Goal: Information Seeking & Learning: Compare options

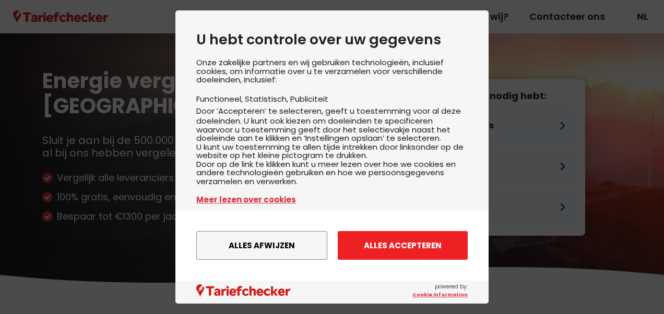
click at [372, 250] on button "Alles accepteren" at bounding box center [403, 245] width 130 height 29
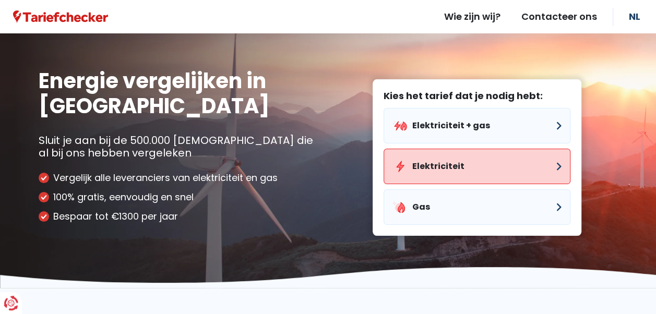
click at [453, 168] on button "Elektriciteit" at bounding box center [477, 166] width 187 height 35
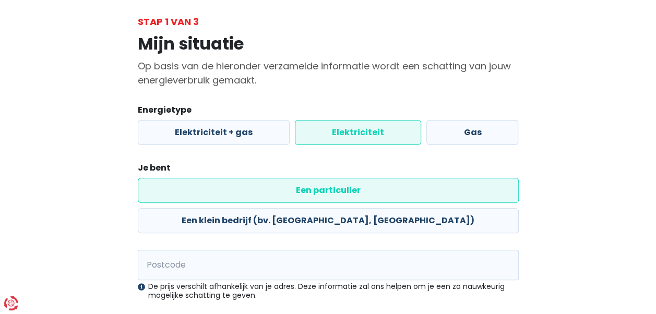
scroll to position [104, 0]
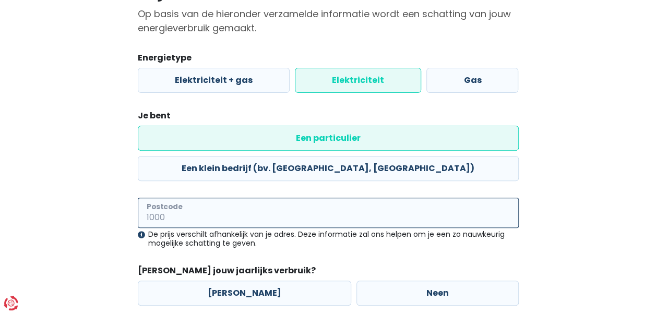
click at [216, 198] on input "Postcode" at bounding box center [328, 213] width 381 height 30
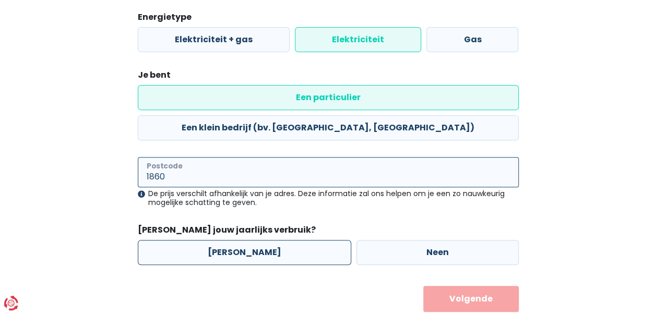
type input "1860"
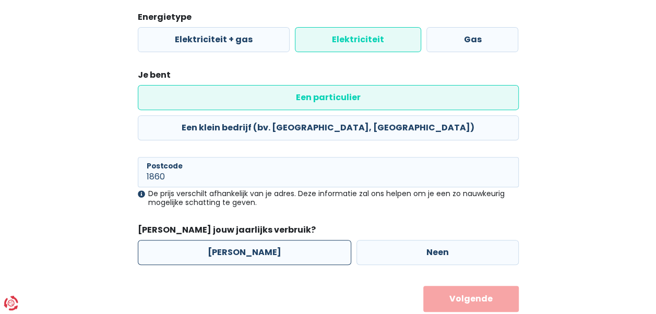
click at [226, 240] on label "[PERSON_NAME]" at bounding box center [244, 252] width 213 height 25
click at [226, 240] on input "[PERSON_NAME]" at bounding box center [244, 252] width 213 height 25
radio input "true"
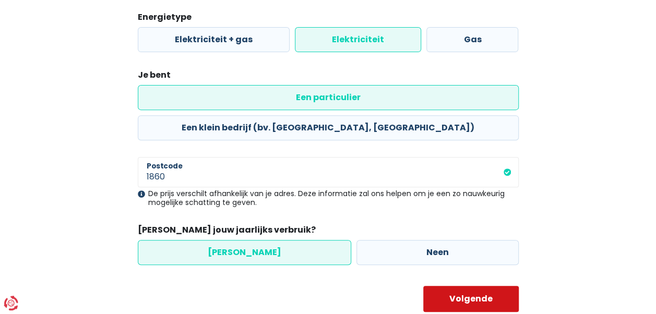
click at [471, 286] on button "Volgende" at bounding box center [471, 299] width 96 height 26
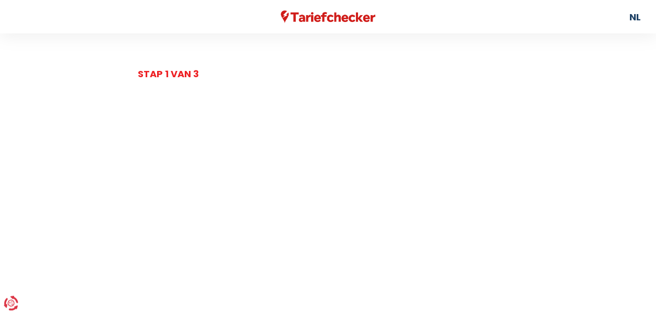
select select
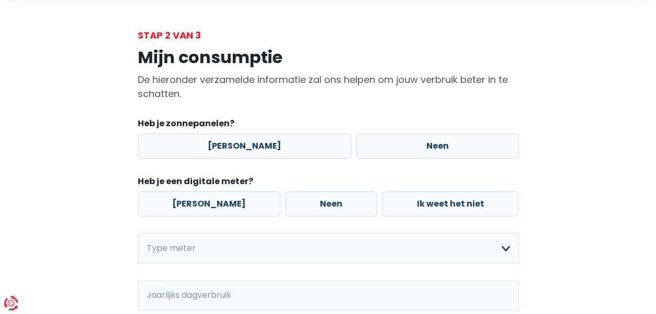
scroll to position [52, 0]
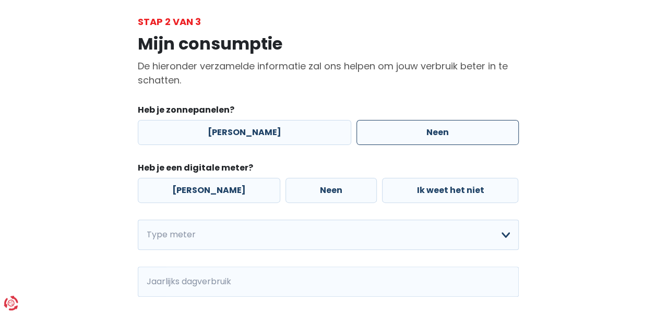
click at [389, 136] on label "Neen" at bounding box center [438, 132] width 162 height 25
click at [389, 136] on input "Neen" at bounding box center [438, 132] width 162 height 25
radio input "true"
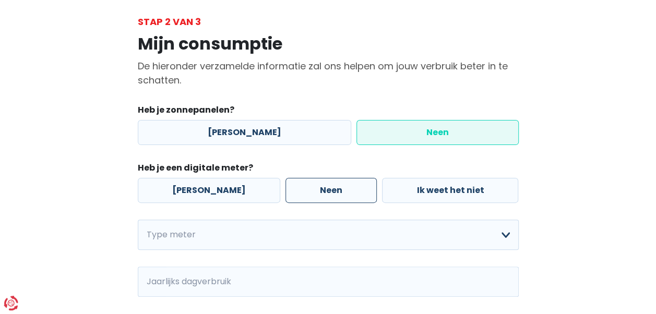
click at [323, 194] on label "Neen" at bounding box center [331, 190] width 91 height 25
click at [323, 194] on input "Neen" at bounding box center [331, 190] width 91 height 25
radio input "true"
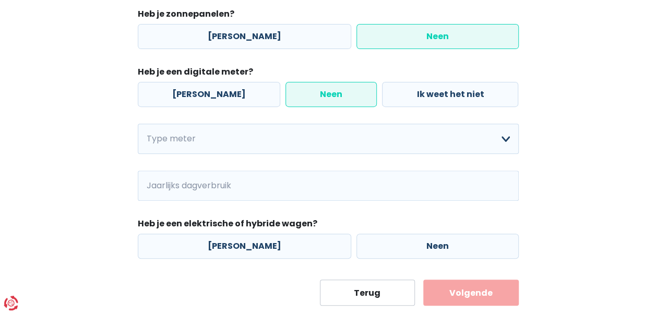
scroll to position [157, 0]
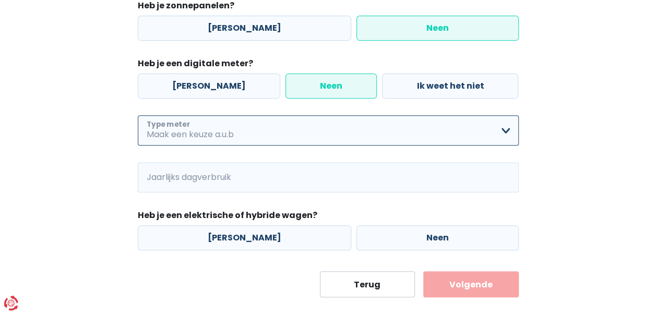
click at [397, 132] on select "Enkelvoudig Tweevoudig Enkelvoudig + uitsluitend nachttarief Tweevoudig + uitsl…" at bounding box center [328, 130] width 381 height 30
select select "day_night_bi_hourly"
click at [138, 115] on select "Enkelvoudig Tweevoudig Enkelvoudig + uitsluitend nachttarief Tweevoudig + uitsl…" at bounding box center [328, 130] width 381 height 30
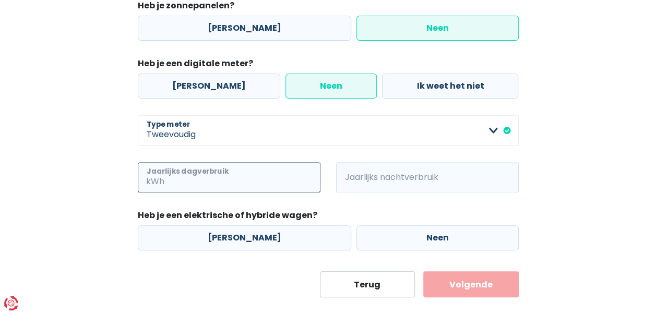
click at [223, 180] on input "Jaarlijks dagverbruik" at bounding box center [244, 177] width 154 height 30
type input "3647"
click at [347, 170] on span "kWh" at bounding box center [350, 177] width 29 height 30
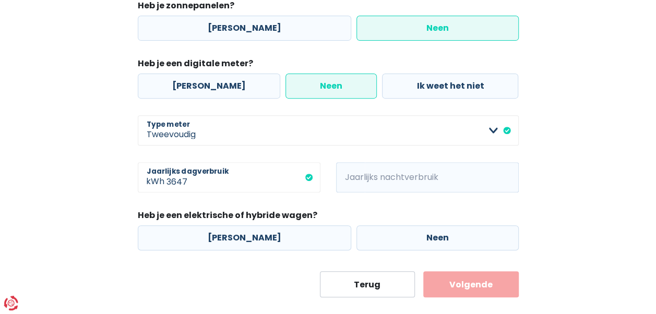
click at [350, 183] on span "kWh" at bounding box center [350, 177] width 29 height 30
click at [368, 176] on input "Jaarlijks nachtverbruik" at bounding box center [442, 177] width 154 height 30
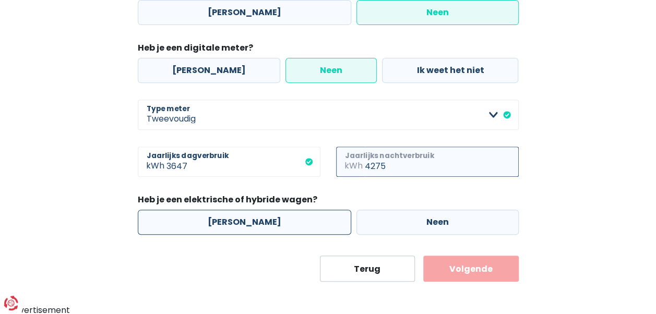
type input "4275"
click at [264, 227] on label "[PERSON_NAME]" at bounding box center [244, 222] width 213 height 25
click at [264, 227] on input "[PERSON_NAME]" at bounding box center [244, 222] width 213 height 25
radio input "true"
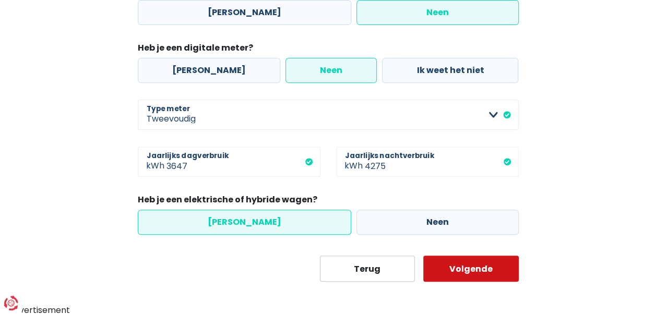
click at [459, 269] on button "Volgende" at bounding box center [471, 269] width 96 height 26
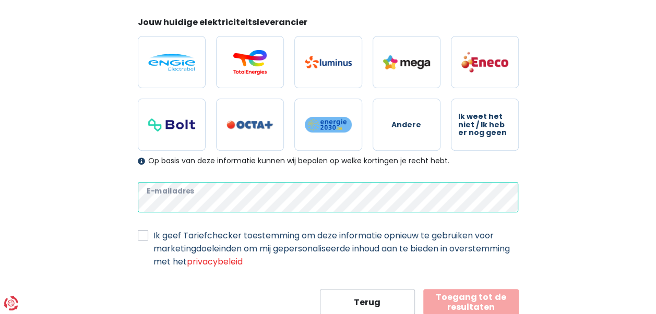
scroll to position [157, 0]
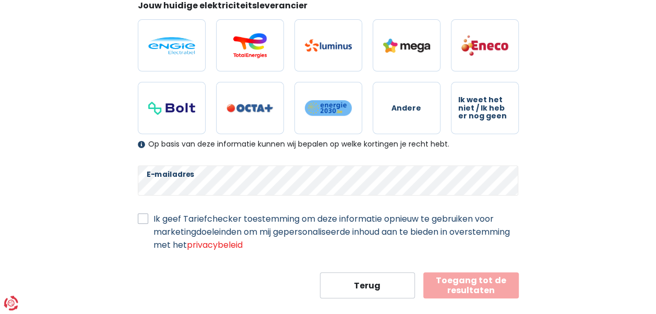
click at [153, 220] on label "Ik geef Tariefchecker toestemming om deze informatie opnieuw te gebruiken voor …" at bounding box center [335, 231] width 365 height 39
click at [144, 220] on input "Ik geef Tariefchecker toestemming om deze informatie opnieuw te gebruiken voor …" at bounding box center [143, 217] width 10 height 10
click at [153, 220] on label "Ik geef Tariefchecker toestemming om deze informatie opnieuw te gebruiken voor …" at bounding box center [335, 231] width 365 height 39
click at [144, 220] on input "Ik geef Tariefchecker toestemming om deze informatie opnieuw te gebruiken voor …" at bounding box center [143, 217] width 10 height 10
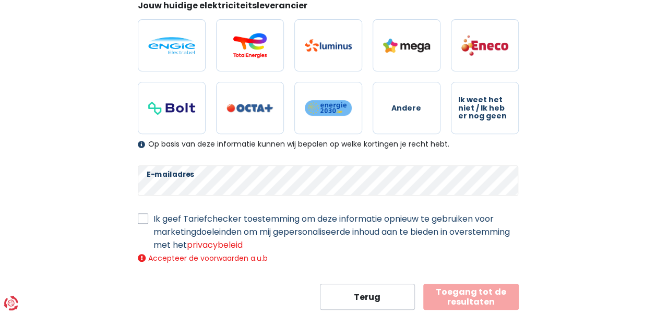
click at [454, 289] on button "Toegang tot de resultaten" at bounding box center [471, 297] width 96 height 26
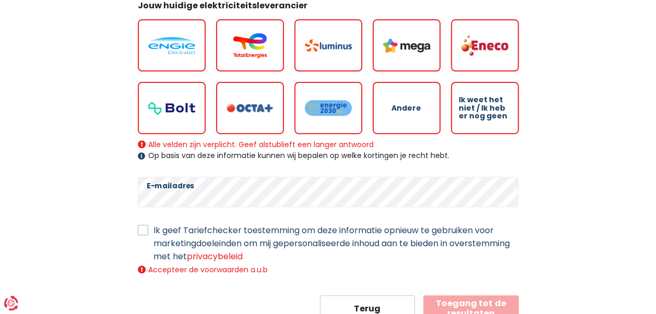
scroll to position [156, 0]
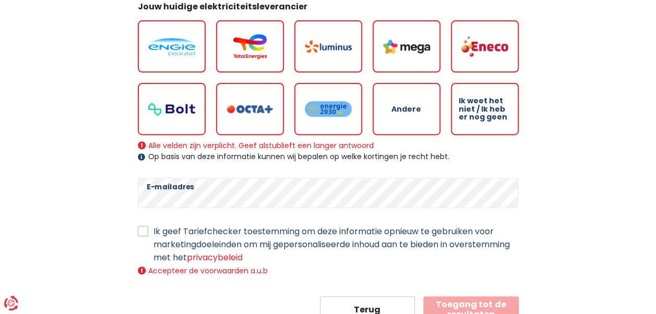
click at [153, 231] on label "Ik geef Tariefchecker toestemming om deze informatie opnieuw te gebruiken voor …" at bounding box center [335, 244] width 365 height 39
click at [146, 231] on input "Ik geef Tariefchecker toestemming om deze informatie opnieuw te gebruiken voor …" at bounding box center [143, 230] width 10 height 10
checkbox input "true"
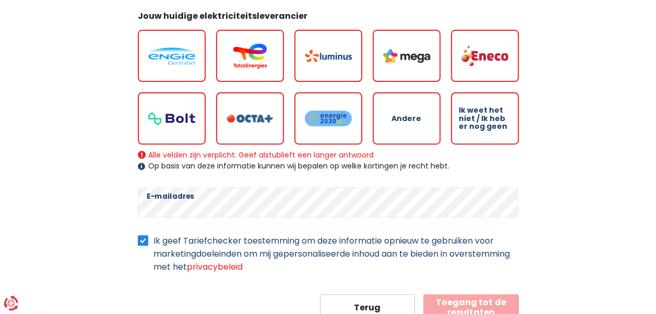
scroll to position [0, 0]
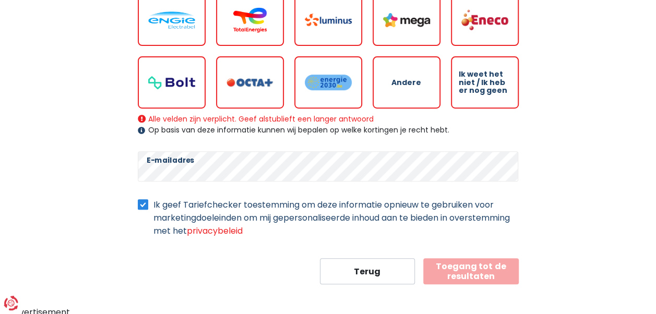
click at [480, 266] on button "Toegang tot de resultaten" at bounding box center [471, 271] width 96 height 26
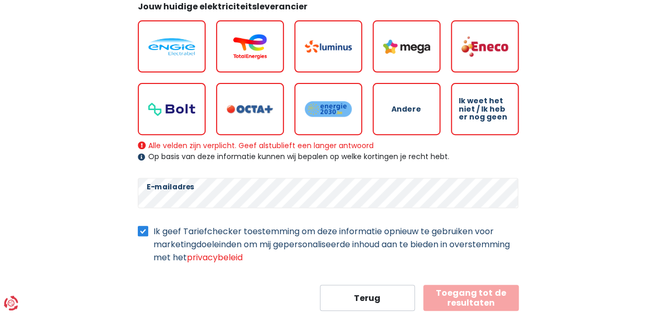
click at [330, 153] on div "Op basis van deze informatie kunnen wij bepalen op welke kortingen je recht heb…" at bounding box center [328, 156] width 381 height 9
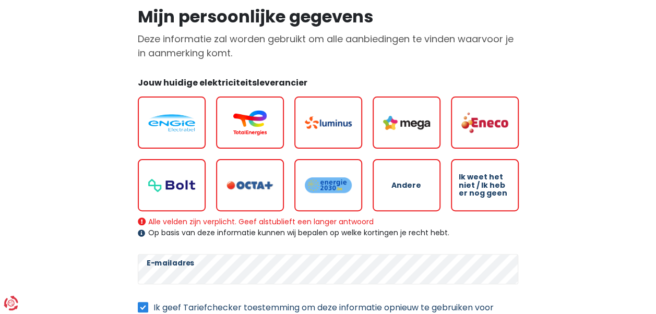
scroll to position [51, 0]
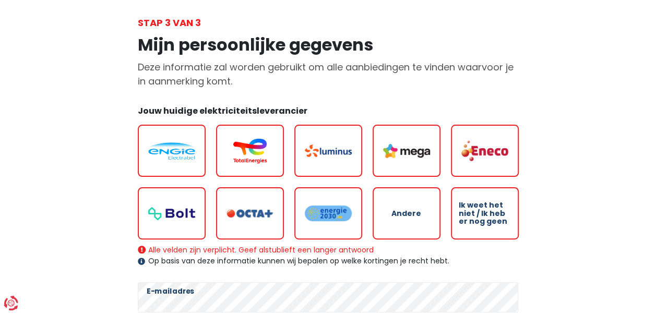
click at [238, 204] on label at bounding box center [250, 213] width 68 height 52
click at [238, 204] on input "radio" at bounding box center [250, 213] width 68 height 52
radio input "true"
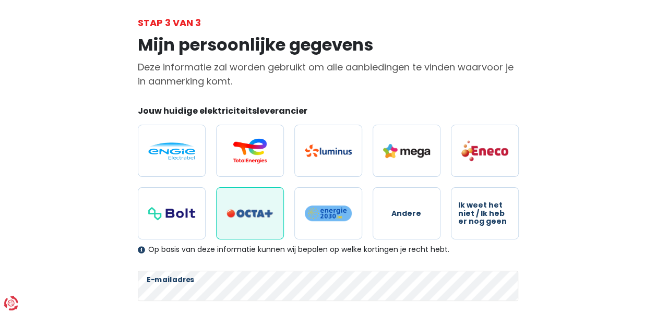
click at [237, 207] on label at bounding box center [250, 213] width 68 height 52
click at [237, 207] on input "radio" at bounding box center [250, 213] width 68 height 52
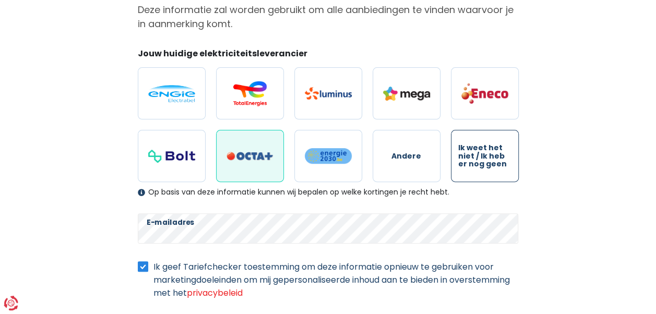
scroll to position [156, 0]
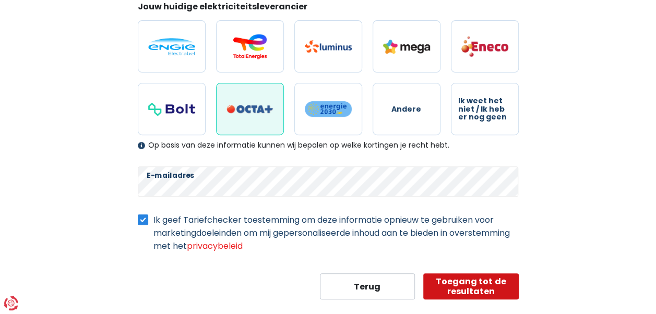
click at [474, 284] on button "Toegang tot de resultaten" at bounding box center [471, 287] width 96 height 26
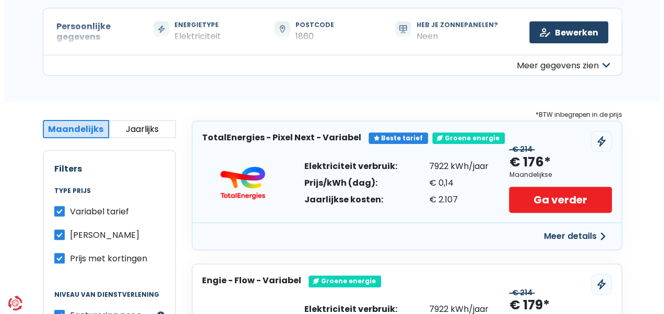
scroll to position [104, 0]
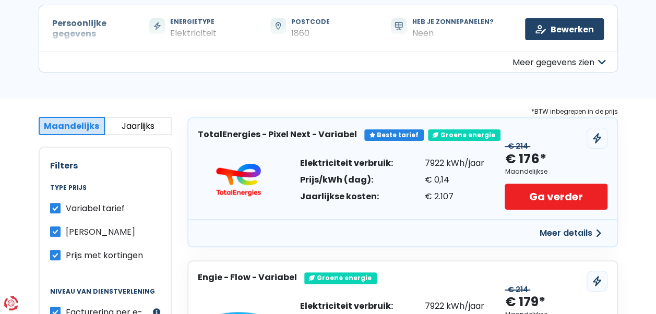
click at [562, 236] on button "Meer details" at bounding box center [570, 233] width 74 height 19
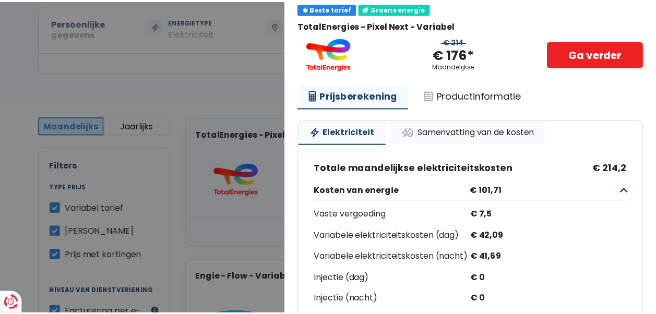
scroll to position [0, 0]
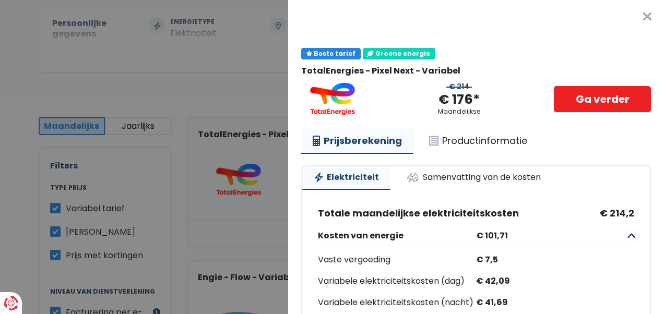
click at [633, 17] on button "×" at bounding box center [647, 16] width 33 height 33
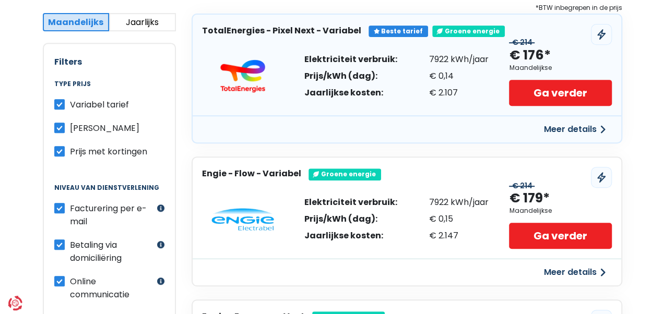
scroll to position [209, 0]
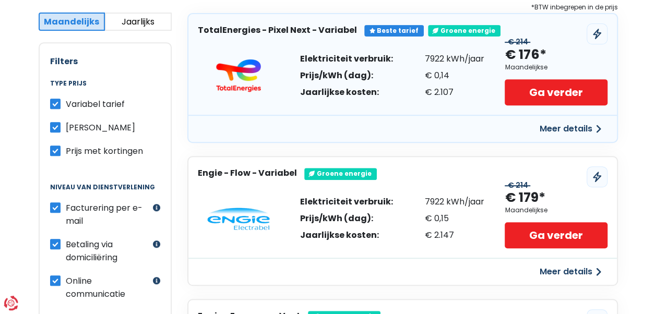
click at [562, 274] on button "Meer details" at bounding box center [570, 272] width 74 height 19
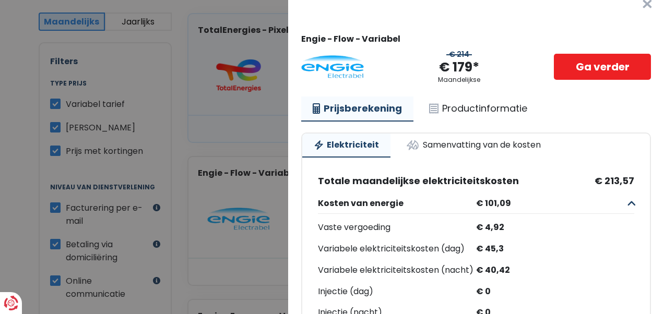
scroll to position [0, 0]
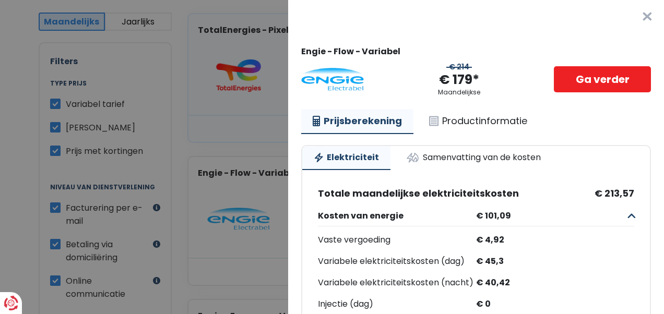
click at [631, 14] on button "×" at bounding box center [647, 16] width 33 height 33
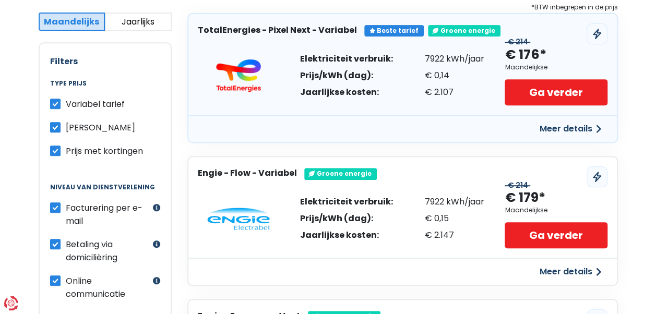
click at [542, 129] on button "Meer details" at bounding box center [570, 129] width 74 height 19
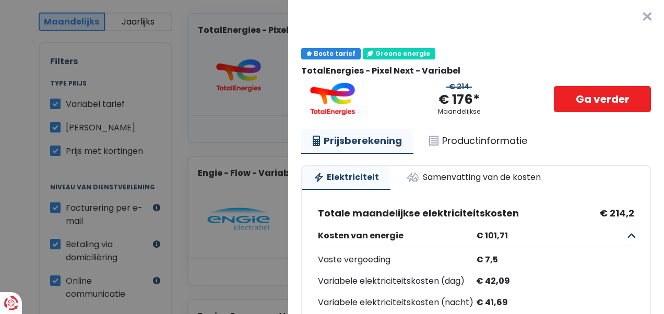
click at [635, 19] on button "×" at bounding box center [647, 16] width 33 height 33
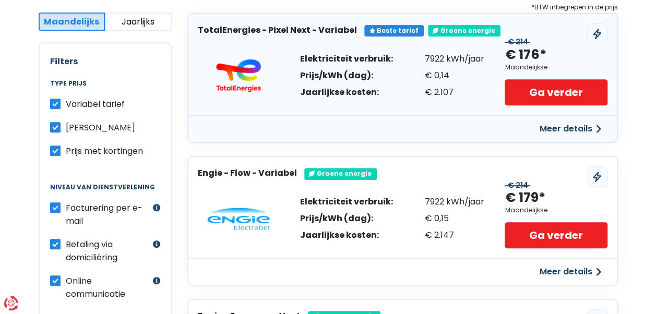
click at [566, 272] on button "Meer details" at bounding box center [570, 272] width 74 height 19
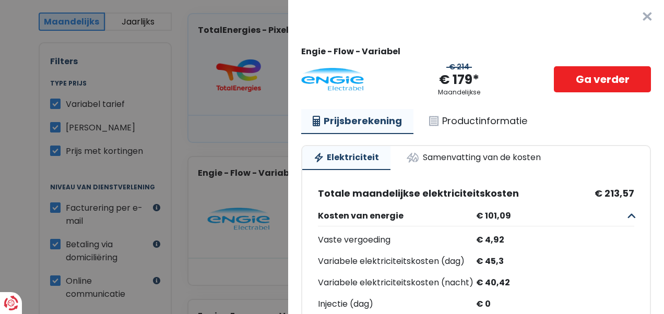
click at [636, 19] on button "×" at bounding box center [647, 16] width 33 height 33
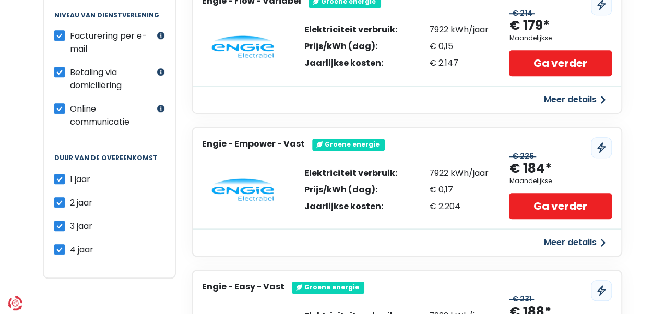
scroll to position [365, 0]
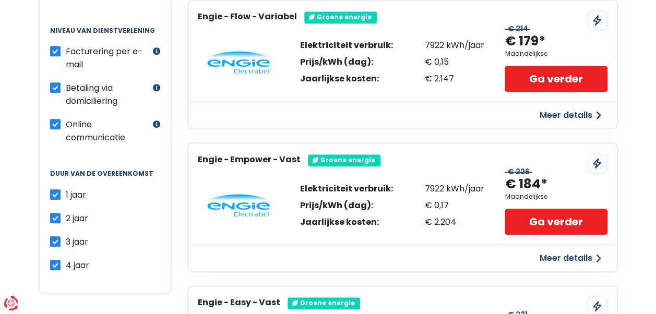
click at [568, 259] on button "Meer details" at bounding box center [570, 258] width 74 height 19
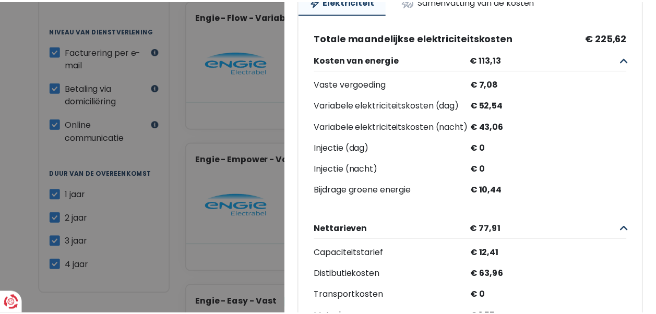
scroll to position [0, 0]
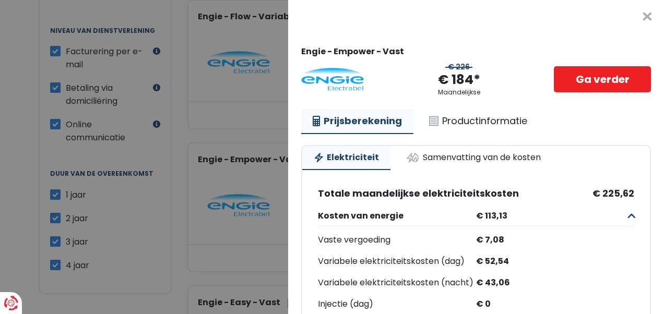
click at [631, 15] on button "×" at bounding box center [647, 16] width 33 height 33
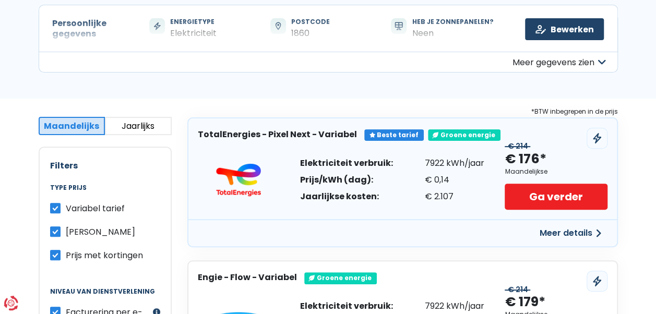
scroll to position [157, 0]
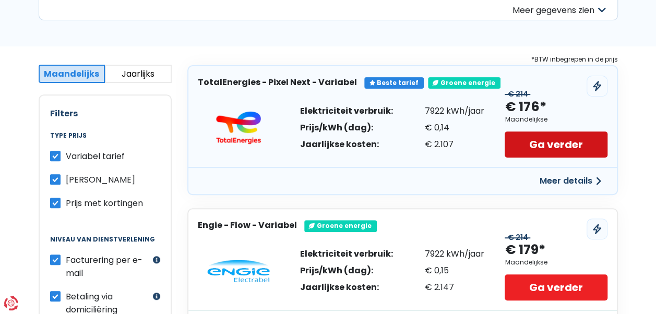
click at [549, 144] on link "Ga verder" at bounding box center [556, 145] width 102 height 26
click at [554, 144] on link "Ga verder" at bounding box center [556, 145] width 102 height 26
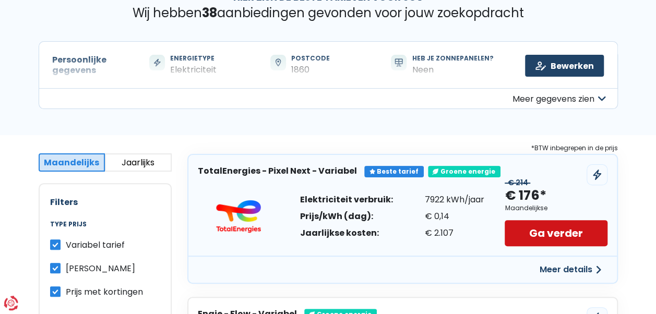
scroll to position [0, 0]
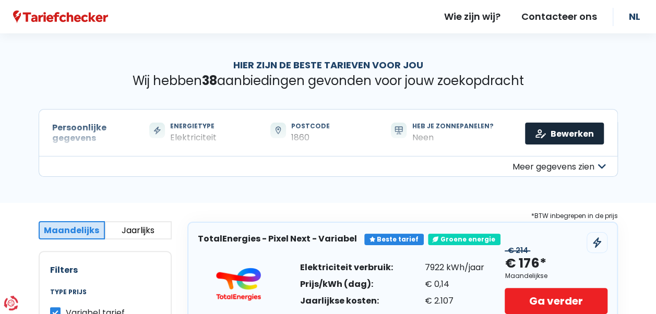
click at [572, 133] on link "Bewerken" at bounding box center [564, 134] width 79 height 22
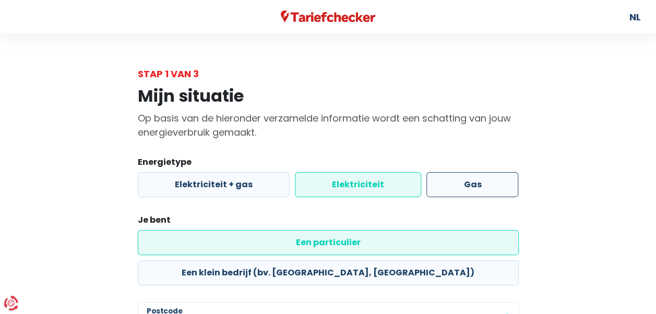
click at [476, 189] on label "Gas" at bounding box center [472, 184] width 92 height 25
click at [476, 189] on input "Gas" at bounding box center [472, 184] width 92 height 25
radio input "true"
radio input "false"
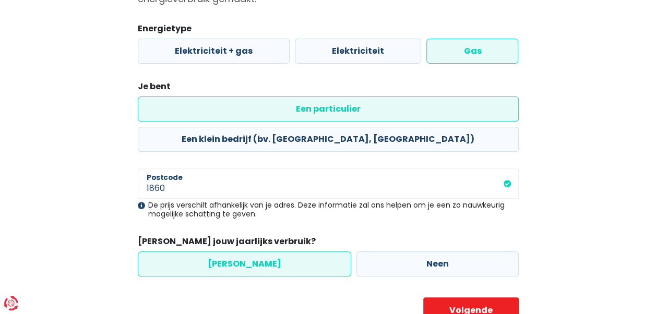
scroll to position [145, 0]
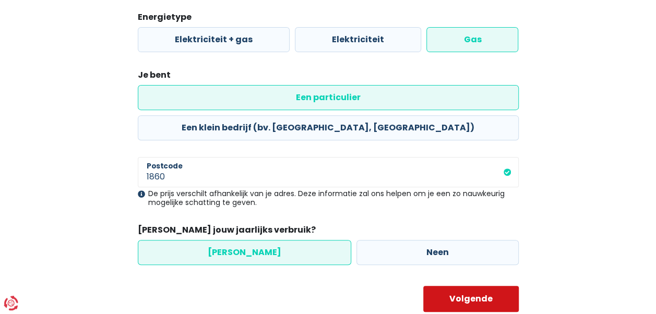
click at [456, 286] on button "Volgende" at bounding box center [471, 299] width 96 height 26
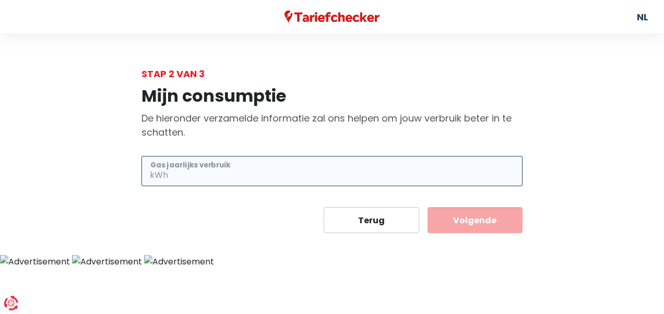
click at [265, 173] on input "Gas jaarlijks verbruik" at bounding box center [346, 171] width 352 height 30
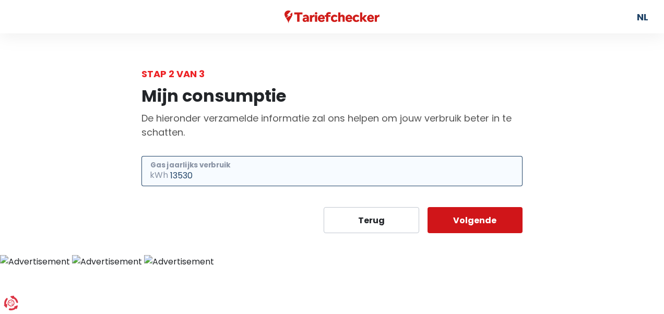
type input "13530"
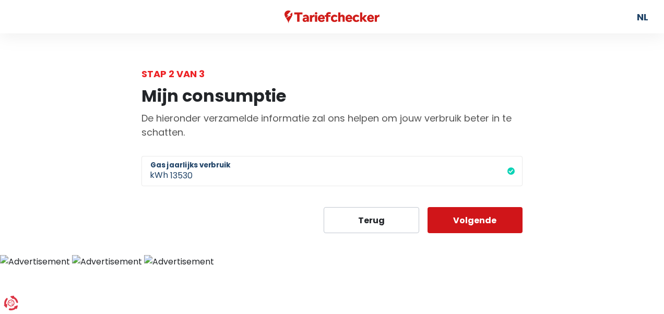
click at [468, 216] on button "Volgende" at bounding box center [476, 220] width 96 height 26
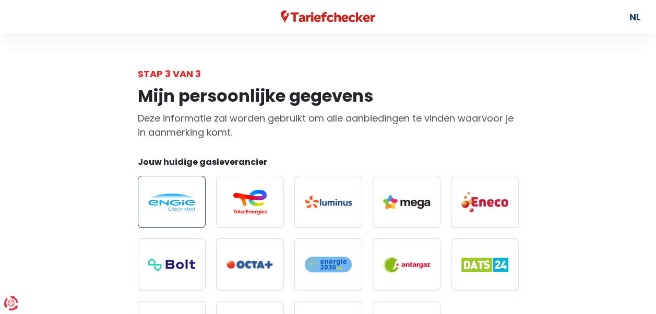
click at [180, 212] on label at bounding box center [172, 202] width 68 height 52
click at [180, 212] on input "radio" at bounding box center [172, 202] width 68 height 52
radio input "true"
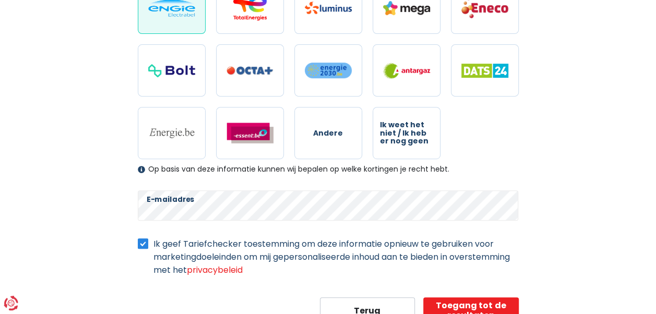
scroll to position [209, 0]
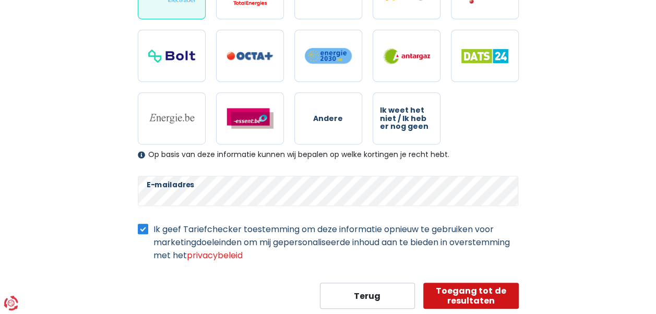
click at [450, 289] on button "Toegang tot de resultaten" at bounding box center [471, 296] width 96 height 26
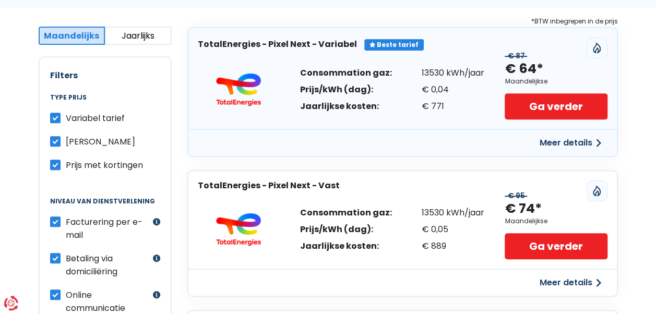
scroll to position [209, 0]
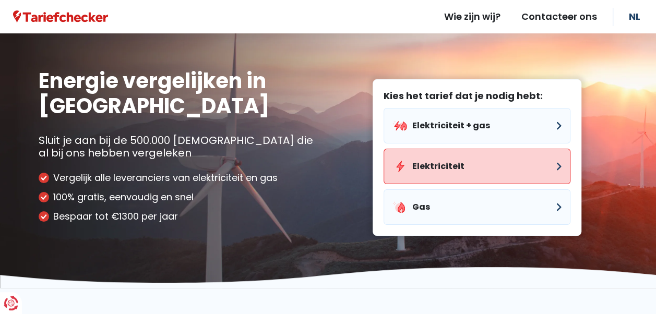
click at [443, 162] on button "Elektriciteit" at bounding box center [477, 166] width 187 height 35
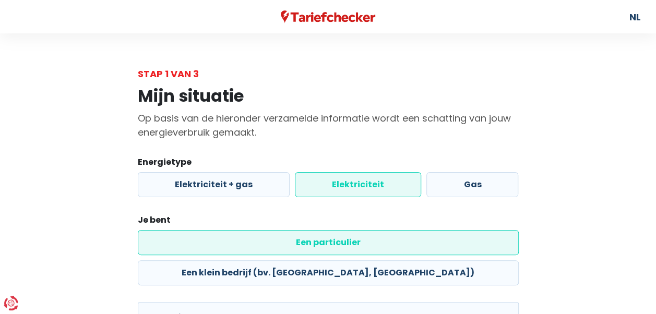
click at [347, 186] on label "Elektriciteit" at bounding box center [358, 184] width 126 height 25
click at [347, 186] on input "Elektriciteit" at bounding box center [358, 184] width 126 height 25
click at [228, 243] on label "Een particulier" at bounding box center [328, 242] width 381 height 25
click at [228, 243] on input "Een particulier" at bounding box center [328, 242] width 381 height 25
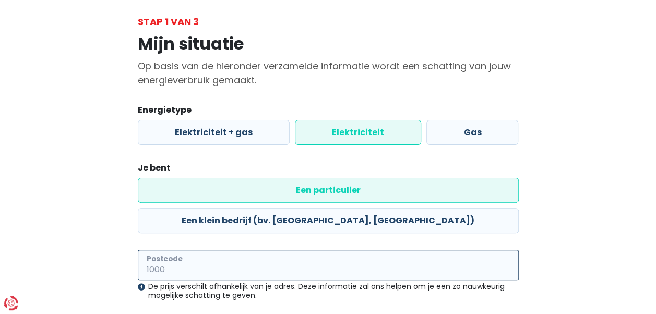
click at [224, 250] on input "Postcode" at bounding box center [328, 265] width 381 height 30
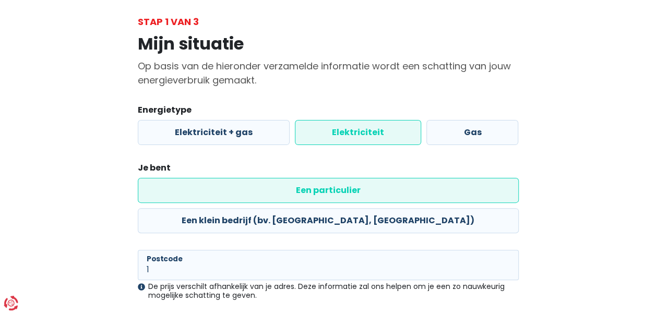
click at [591, 178] on div "Mijn situatie Op basis van de hieronder verzamelde informatie wordt een schatti…" at bounding box center [328, 217] width 595 height 376
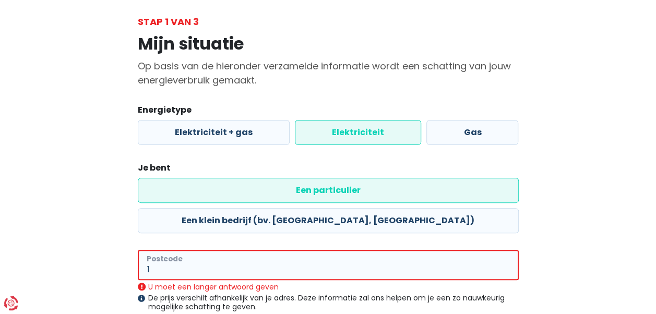
click at [164, 250] on input "1" at bounding box center [328, 265] width 381 height 30
type input "1860"
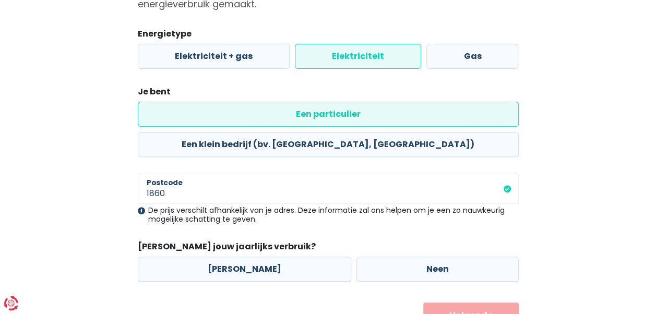
scroll to position [145, 0]
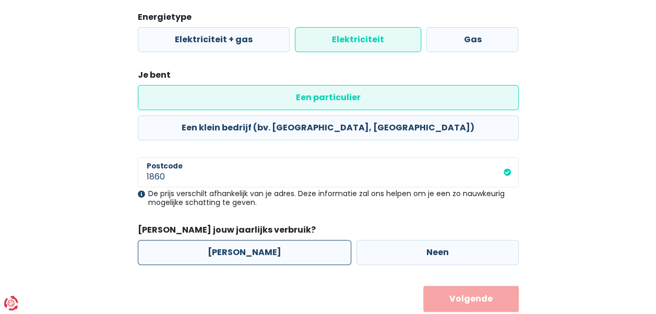
click at [228, 240] on label "[PERSON_NAME]" at bounding box center [244, 252] width 213 height 25
click at [228, 240] on input "[PERSON_NAME]" at bounding box center [244, 252] width 213 height 25
radio input "true"
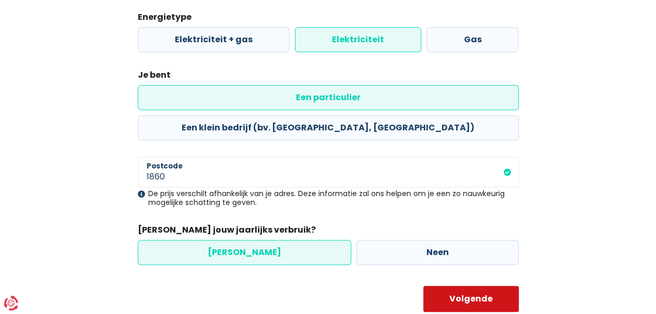
click at [441, 286] on button "Volgende" at bounding box center [471, 299] width 96 height 26
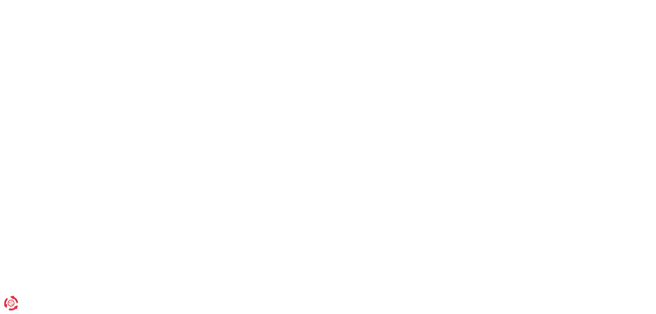
select select
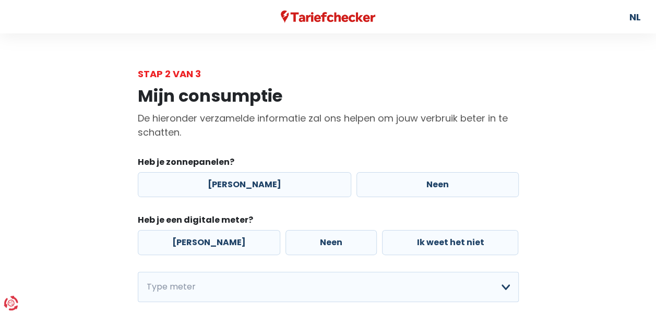
scroll to position [52, 0]
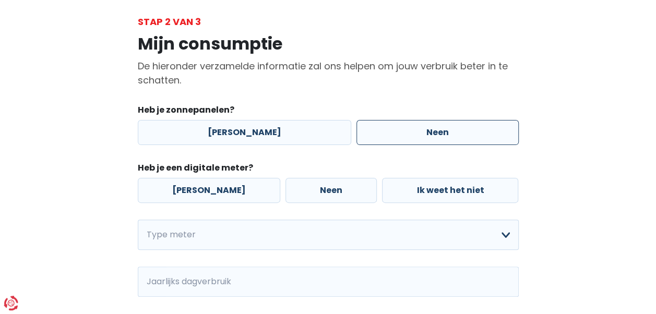
click at [405, 127] on label "Neen" at bounding box center [438, 132] width 162 height 25
click at [405, 127] on input "Neen" at bounding box center [438, 132] width 162 height 25
radio input "true"
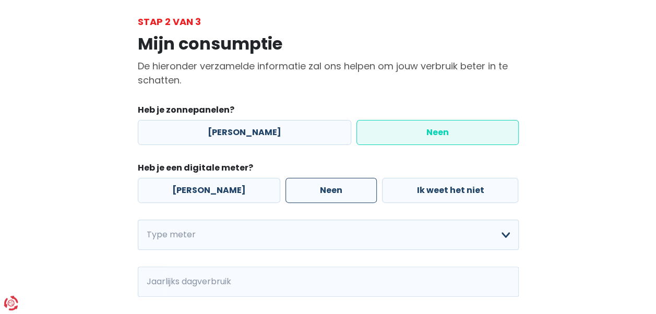
click at [301, 186] on label "Neen" at bounding box center [331, 190] width 91 height 25
click at [301, 186] on input "Neen" at bounding box center [331, 190] width 91 height 25
radio input "true"
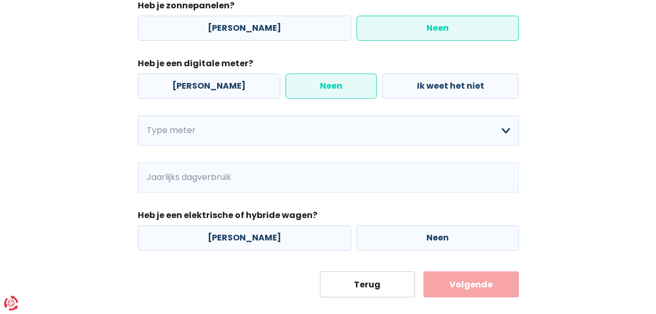
scroll to position [172, 0]
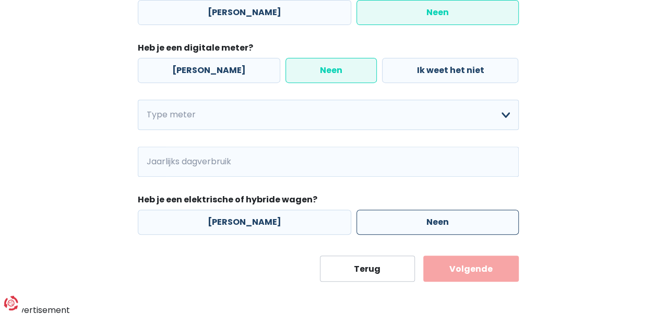
click at [418, 219] on label "Neen" at bounding box center [438, 222] width 162 height 25
click at [418, 219] on input "Neen" at bounding box center [438, 222] width 162 height 25
radio input "true"
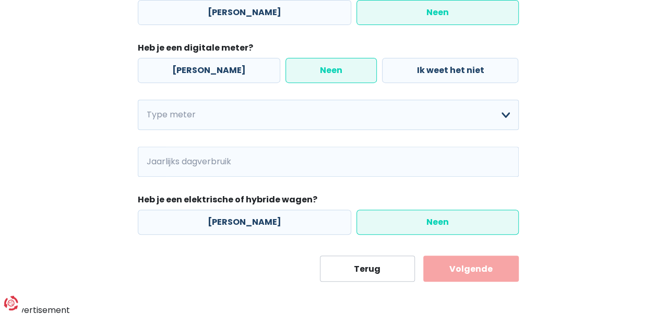
click at [458, 266] on button "Volgende" at bounding box center [471, 269] width 96 height 26
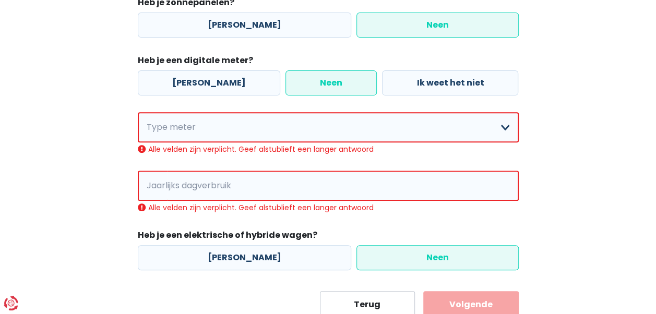
scroll to position [143, 0]
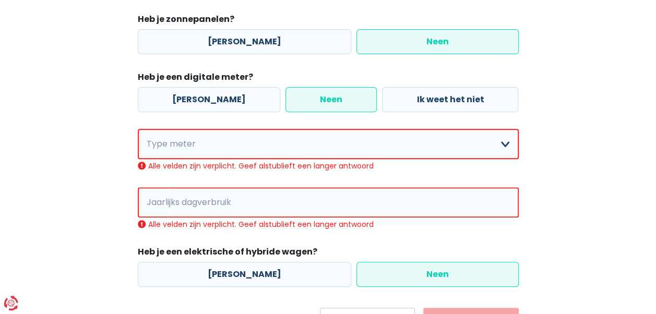
click at [309, 99] on label "Neen" at bounding box center [331, 99] width 91 height 25
click at [309, 99] on input "Neen" at bounding box center [331, 99] width 91 height 25
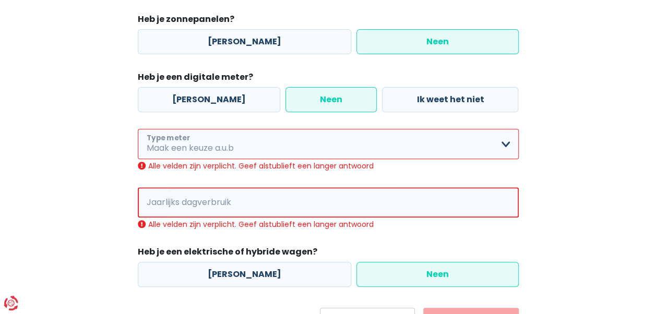
click at [303, 151] on select "Enkelvoudig Tweevoudig Enkelvoudig + uitsluitend nachttarief Tweevoudig + uitsl…" at bounding box center [328, 144] width 381 height 30
select select "day_night_bi_hourly"
click at [138, 129] on select "Enkelvoudig Tweevoudig Enkelvoudig + uitsluitend nachttarief Tweevoudig + uitsl…" at bounding box center [328, 144] width 381 height 30
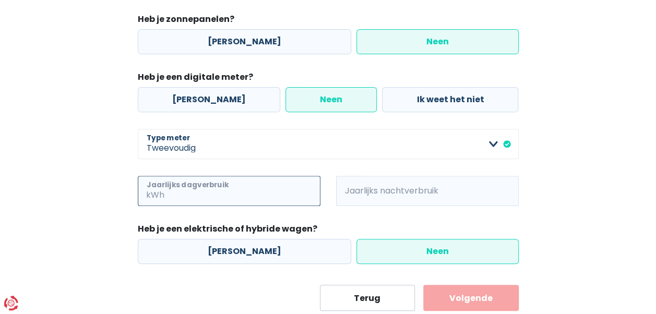
click at [264, 189] on input "Jaarlijks dagverbruik" at bounding box center [244, 191] width 154 height 30
type input "3647"
click at [357, 195] on span "kWh" at bounding box center [350, 191] width 29 height 30
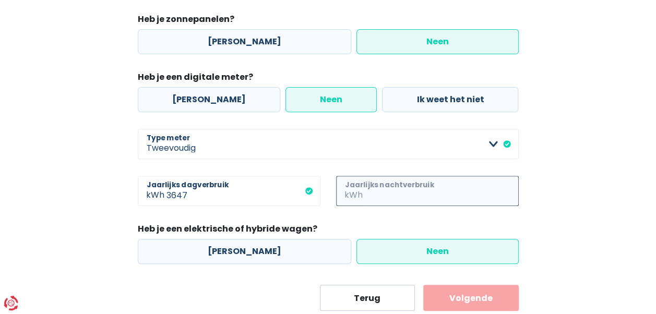
click at [365, 188] on input "Jaarlijks nachtverbruik" at bounding box center [442, 191] width 154 height 30
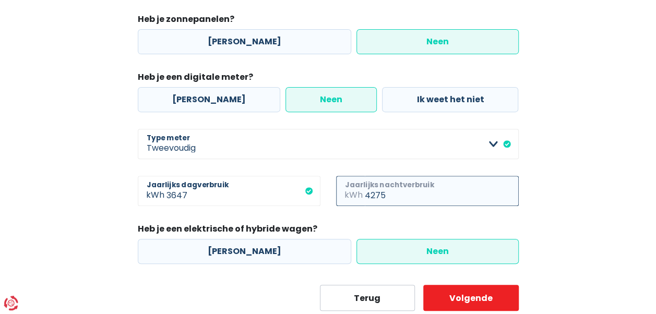
type input "4275"
click at [575, 200] on div "Mijn consumptie De hieronder verzamelde informatie zal ons helpen om jouw verbr…" at bounding box center [328, 124] width 595 height 373
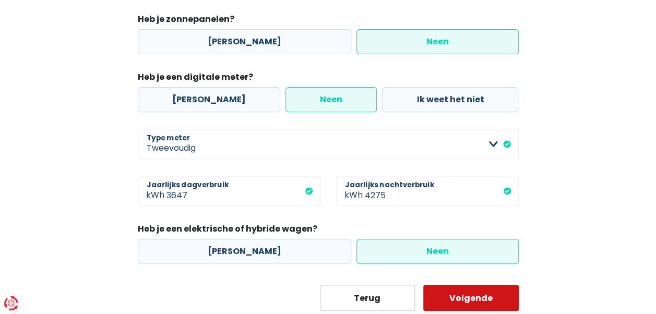
click at [454, 301] on button "Volgende" at bounding box center [471, 298] width 96 height 26
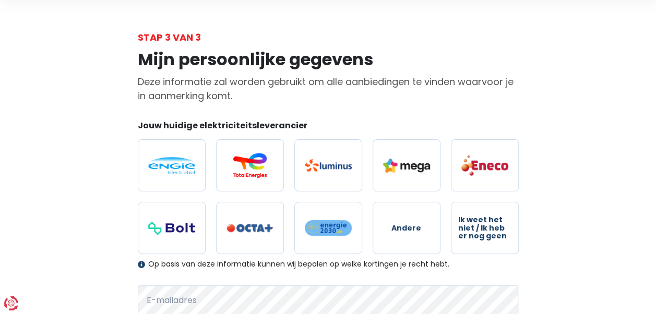
scroll to position [52, 0]
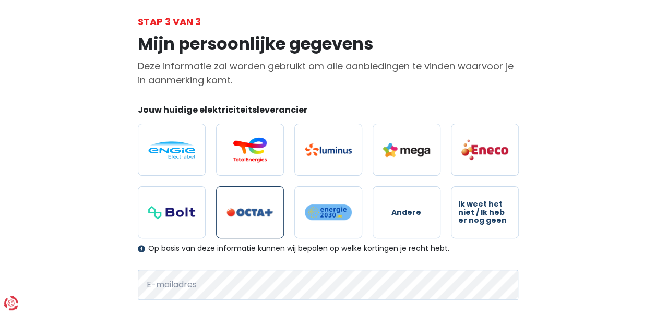
click at [239, 219] on label at bounding box center [250, 212] width 68 height 52
click at [239, 219] on input "radio" at bounding box center [250, 212] width 68 height 52
radio input "true"
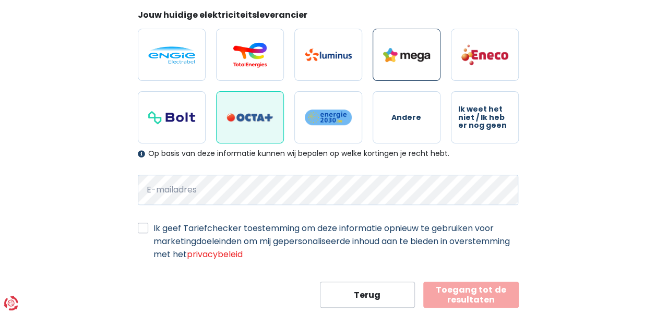
scroll to position [157, 0]
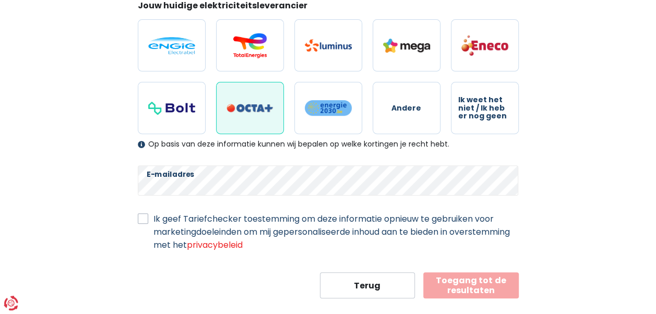
click at [142, 225] on div "Ik geef Tariefchecker toestemming om deze informatie opnieuw te gebruiken voor …" at bounding box center [328, 231] width 381 height 39
click at [148, 217] on div "Ik geef Tariefchecker toestemming om deze informatie opnieuw te gebruiken voor …" at bounding box center [328, 231] width 381 height 39
click at [136, 218] on div "Mijn persoonlijke gegevens Deze informatie zal worden gebruikt om alle aanbiedi…" at bounding box center [328, 111] width 397 height 374
click at [153, 217] on label "Ik geef Tariefchecker toestemming om deze informatie opnieuw te gebruiken voor …" at bounding box center [335, 231] width 365 height 39
click at [140, 217] on input "Ik geef Tariefchecker toestemming om deze informatie opnieuw te gebruiken voor …" at bounding box center [143, 217] width 10 height 10
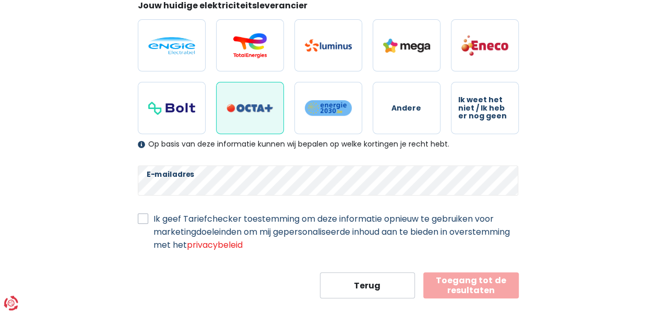
checkbox input "true"
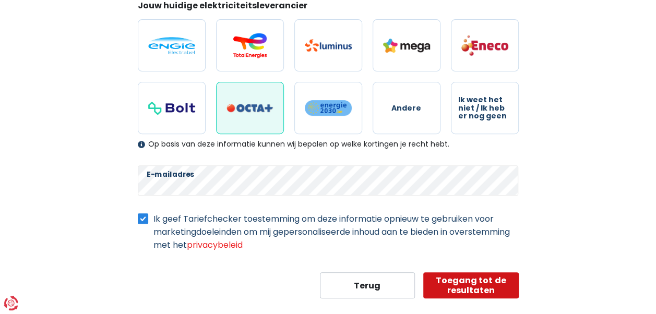
click at [475, 282] on button "Toegang tot de resultaten" at bounding box center [471, 285] width 96 height 26
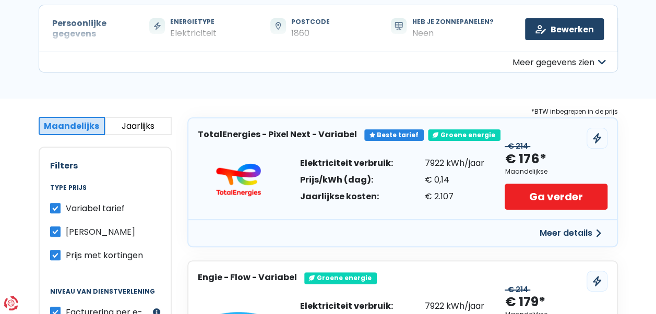
scroll to position [52, 0]
